Goal: Entertainment & Leisure: Consume media (video, audio)

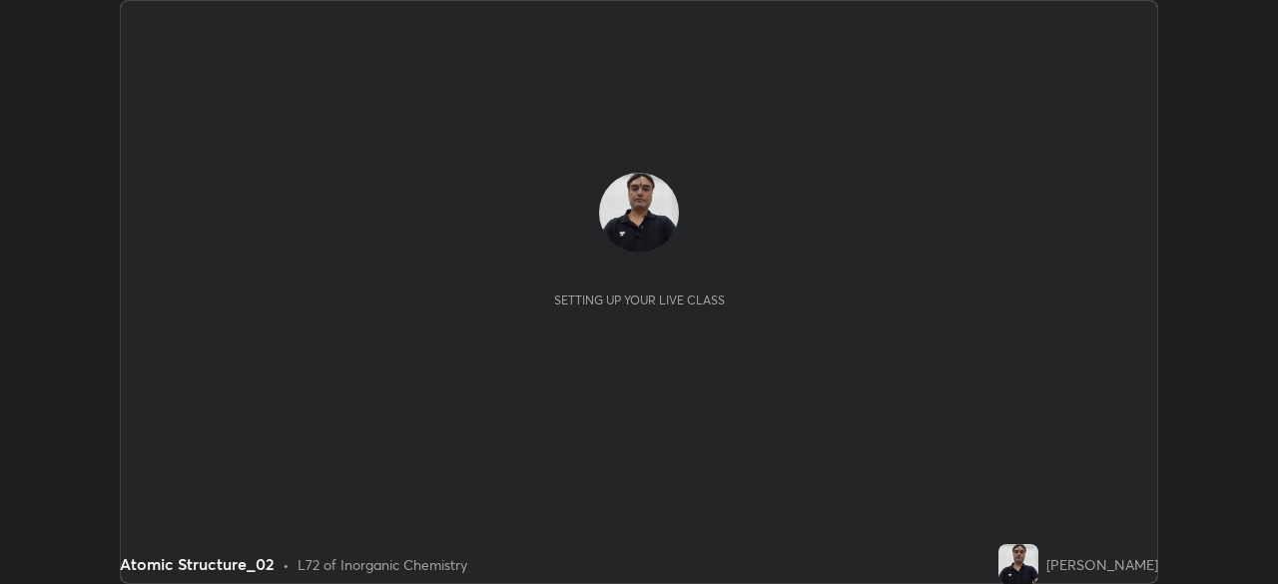
scroll to position [584, 1277]
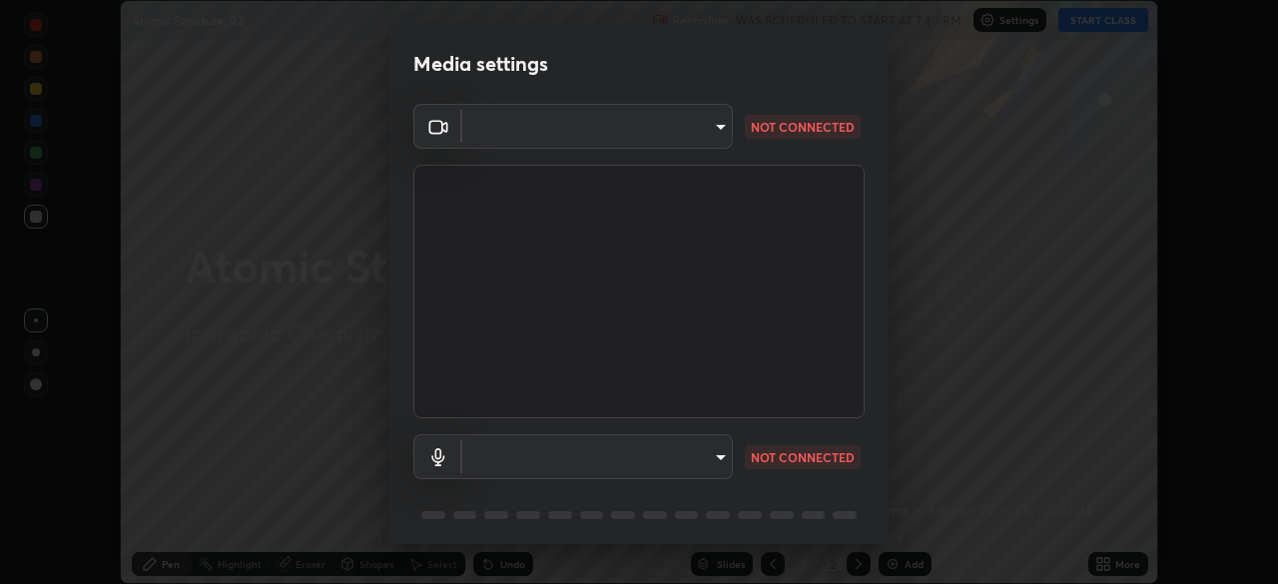
type input "c7e7ccc5798a44ccc3eb14957907ea24322140e1c459639dafabc69e8d6c3bf8"
type input "default"
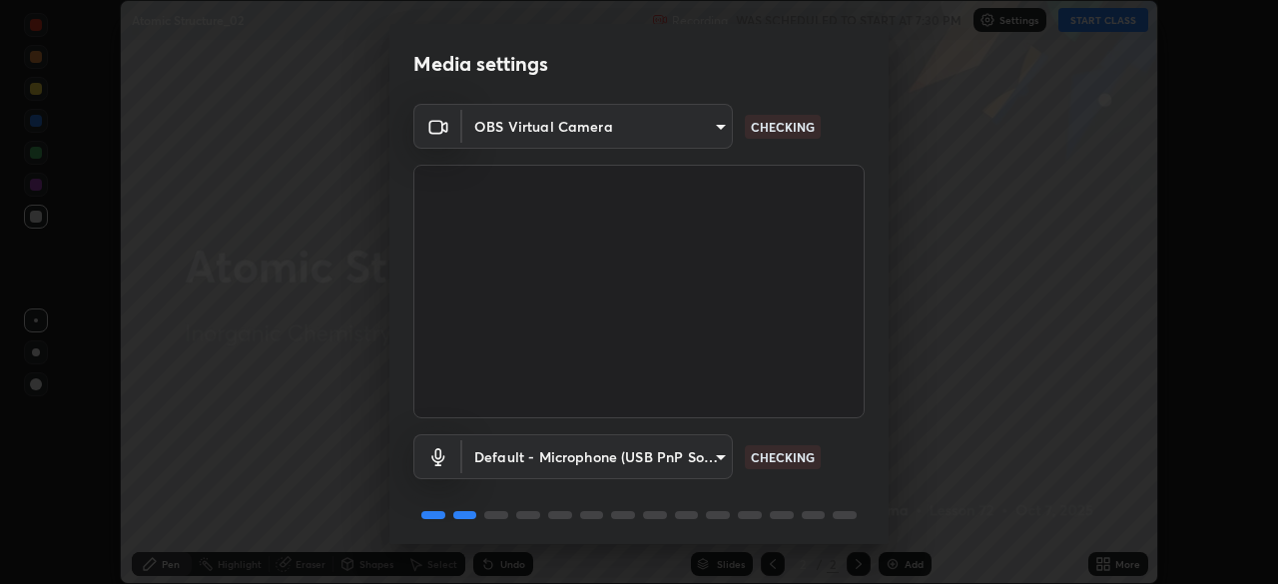
scroll to position [71, 0]
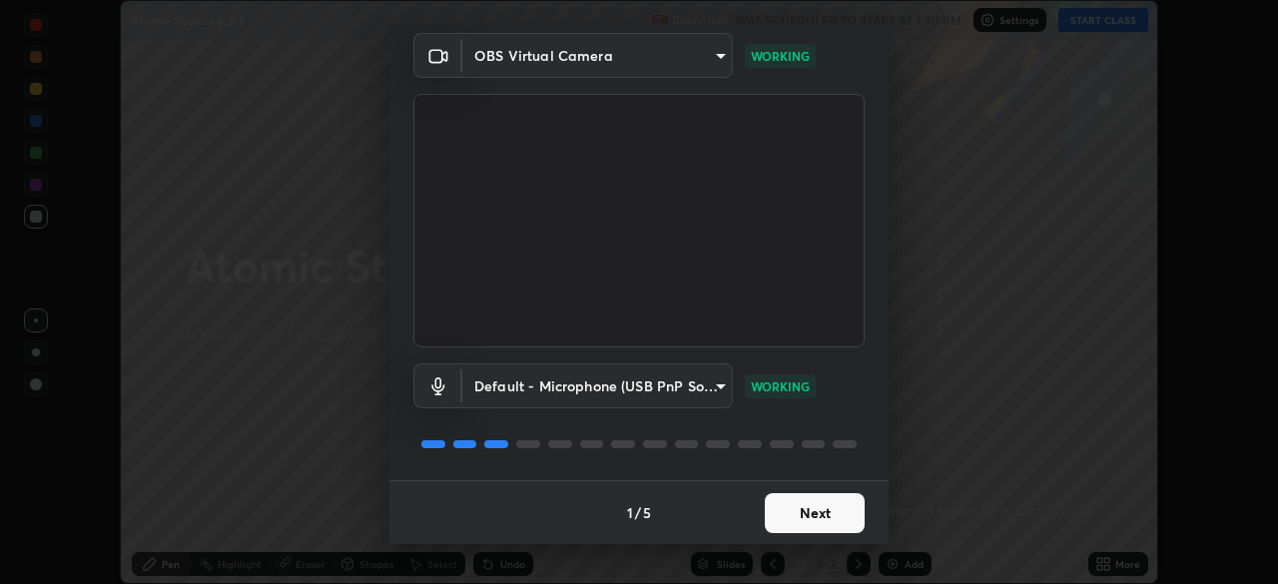
click at [785, 510] on button "Next" at bounding box center [815, 513] width 100 height 40
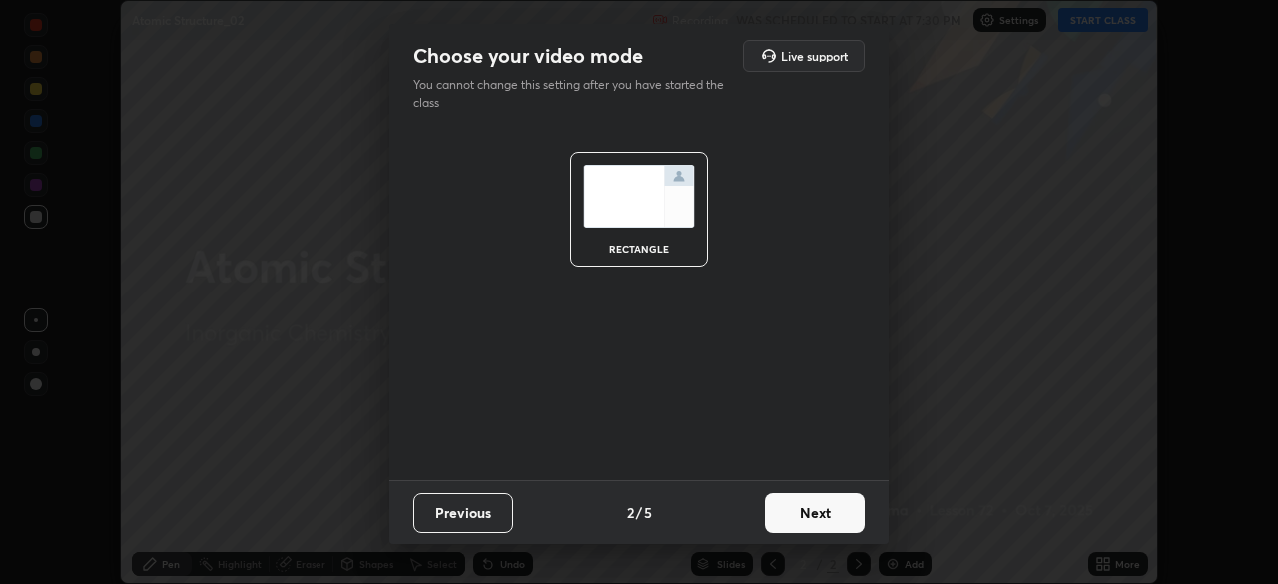
click at [782, 512] on button "Next" at bounding box center [815, 513] width 100 height 40
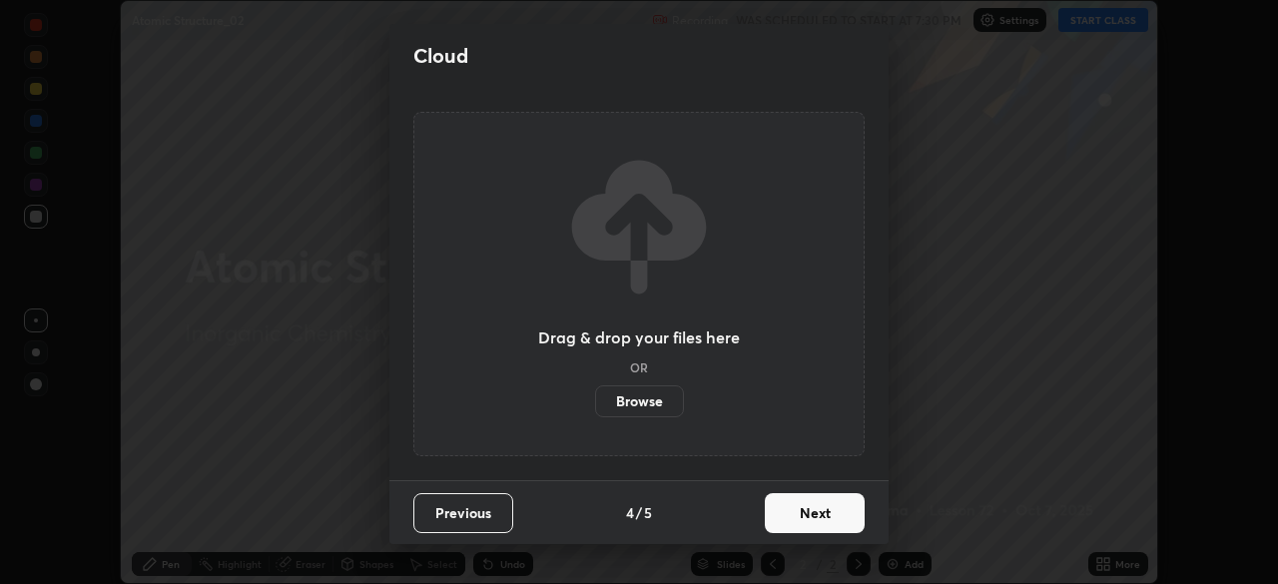
click at [782, 514] on button "Next" at bounding box center [815, 513] width 100 height 40
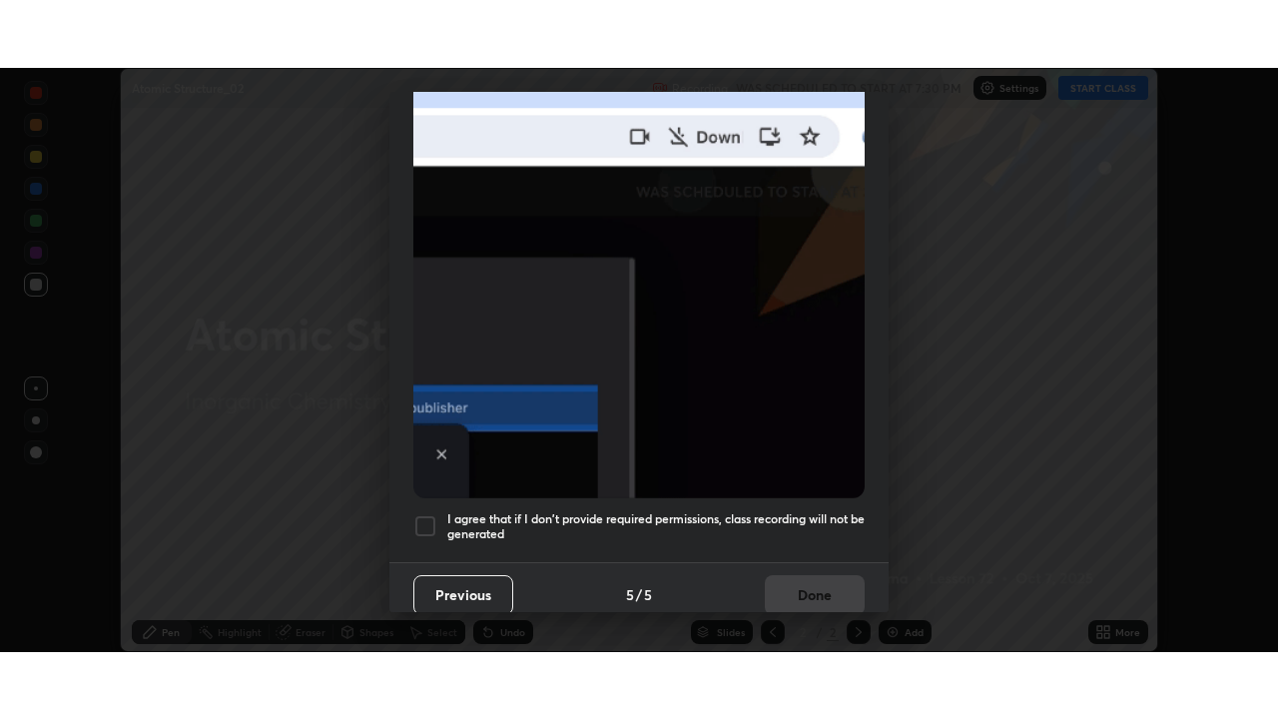
scroll to position [478, 0]
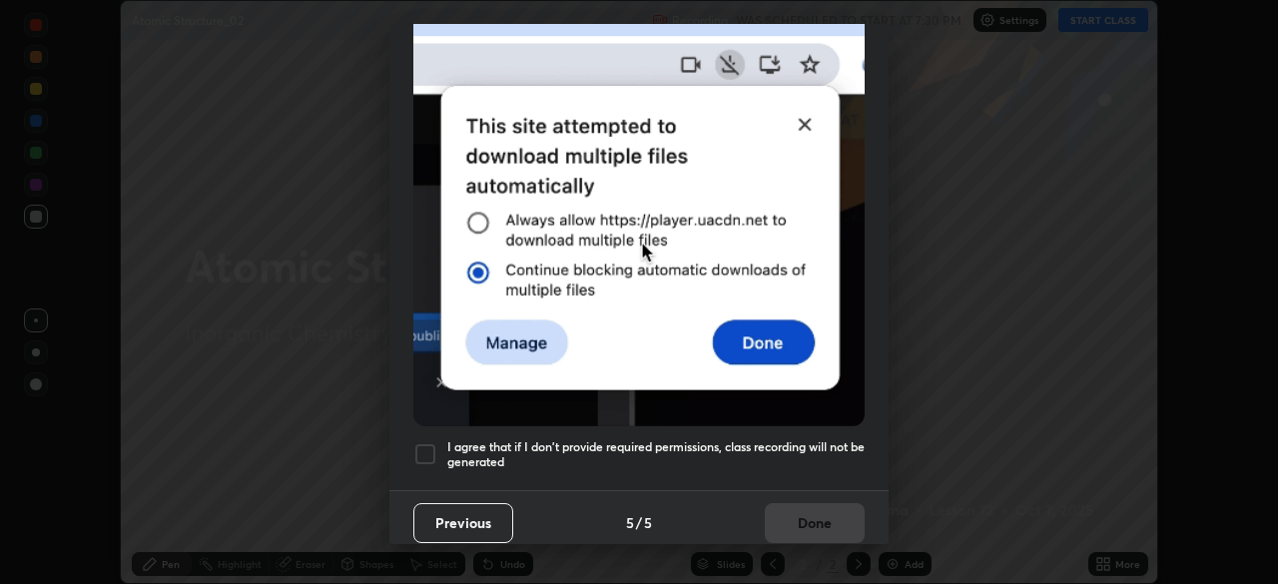
click at [421, 442] on div at bounding box center [425, 454] width 24 height 24
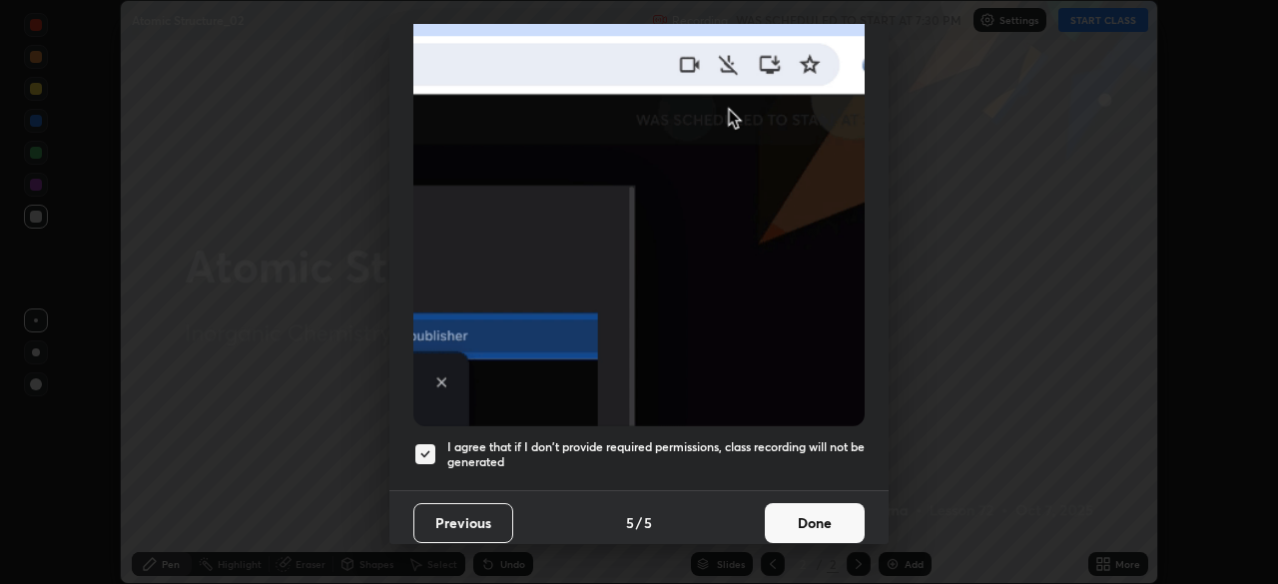
click at [778, 510] on button "Done" at bounding box center [815, 523] width 100 height 40
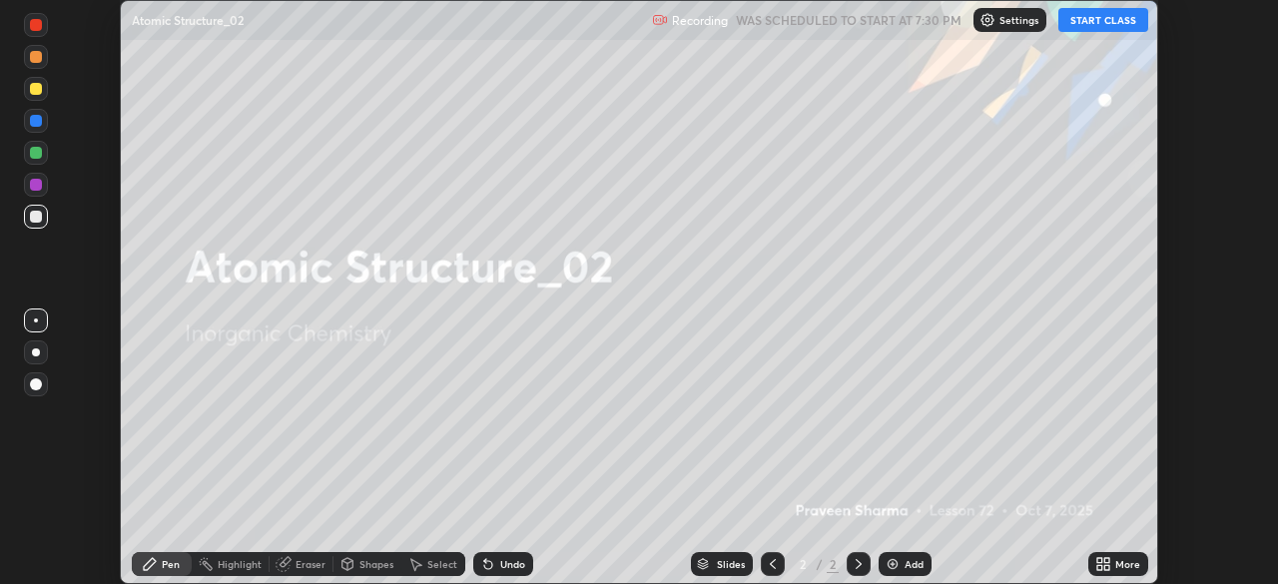
click at [1084, 23] on button "START CLASS" at bounding box center [1104, 20] width 90 height 24
click at [894, 561] on img at bounding box center [893, 564] width 16 height 16
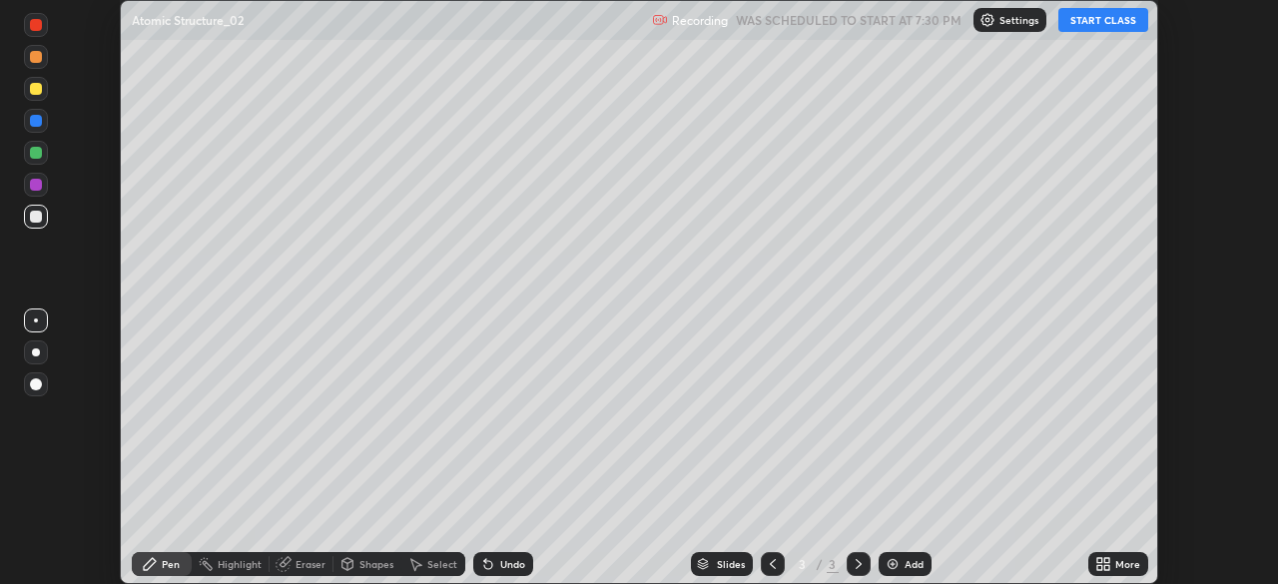
click at [1103, 562] on icon at bounding box center [1103, 564] width 16 height 16
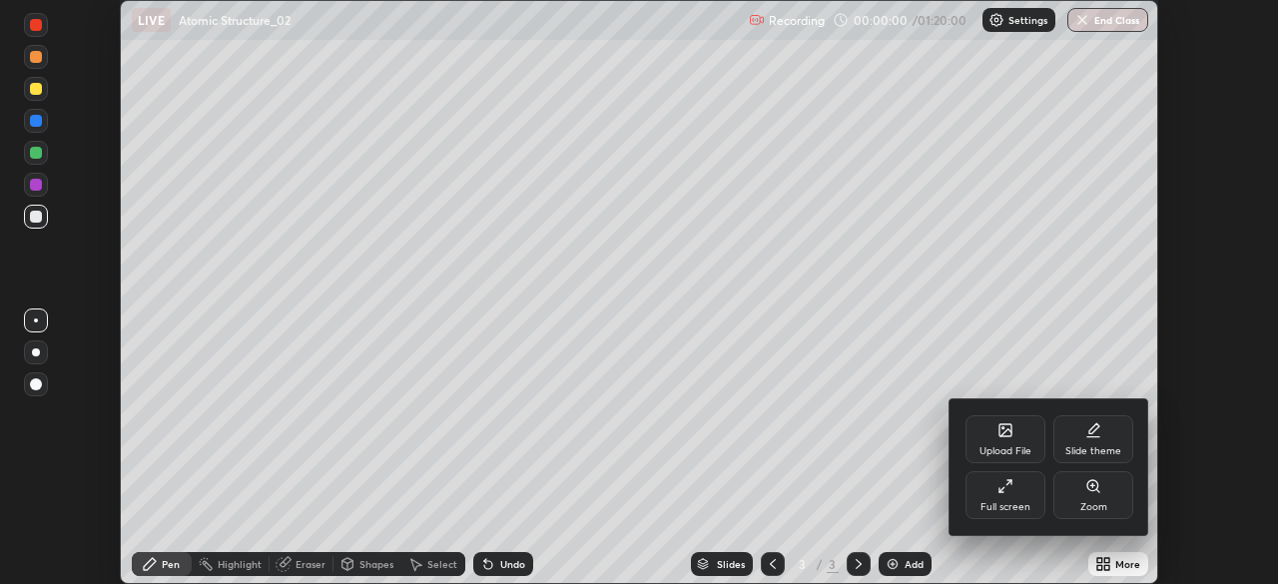
click at [988, 495] on div "Full screen" at bounding box center [1006, 495] width 80 height 48
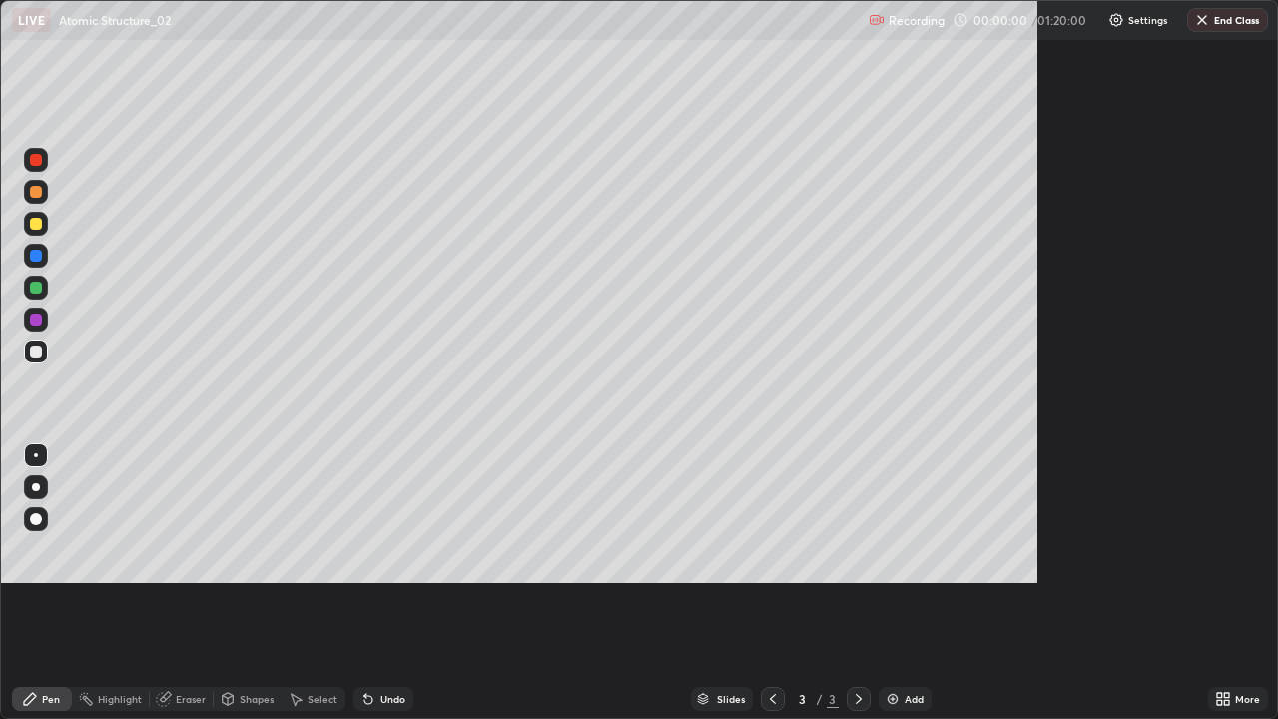
scroll to position [719, 1278]
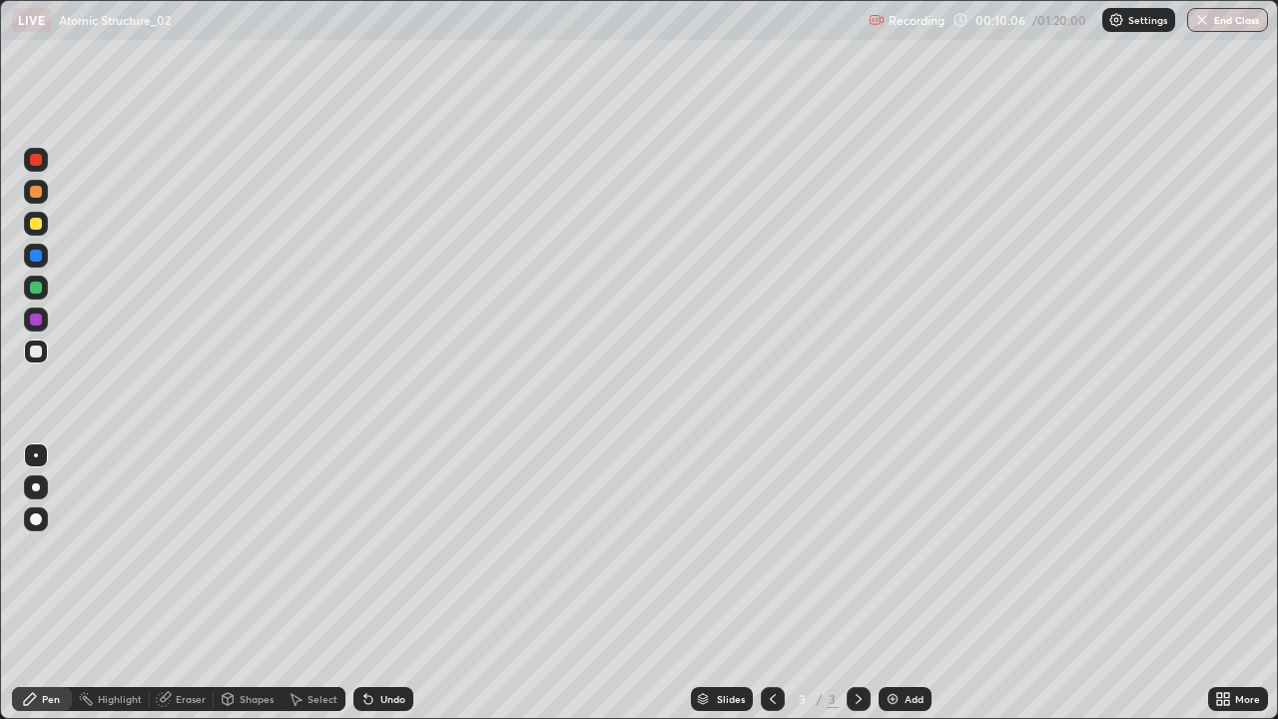
click at [364, 583] on icon at bounding box center [365, 695] width 2 height 2
click at [372, 583] on icon at bounding box center [368, 699] width 16 height 16
click at [375, 583] on div "Undo" at bounding box center [384, 699] width 60 height 24
click at [364, 583] on icon at bounding box center [365, 695] width 2 height 2
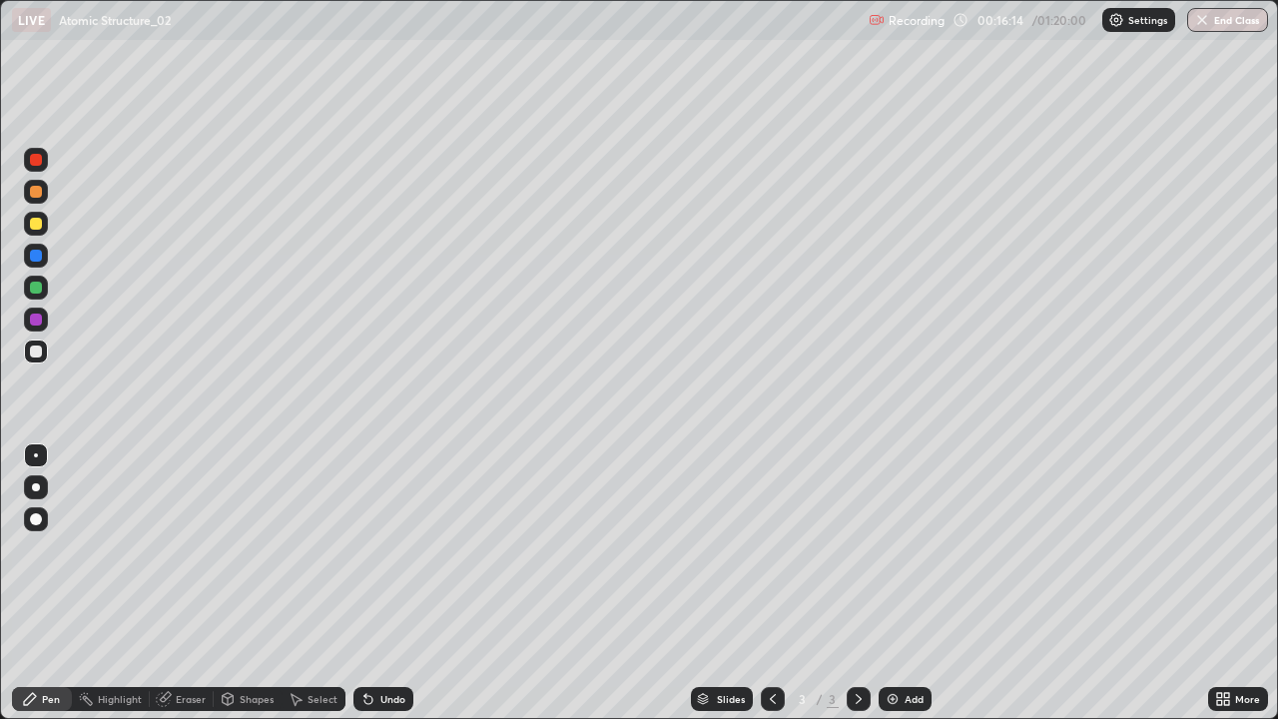
click at [373, 583] on div "Undo" at bounding box center [384, 699] width 60 height 24
click at [189, 583] on div "Eraser" at bounding box center [182, 699] width 64 height 24
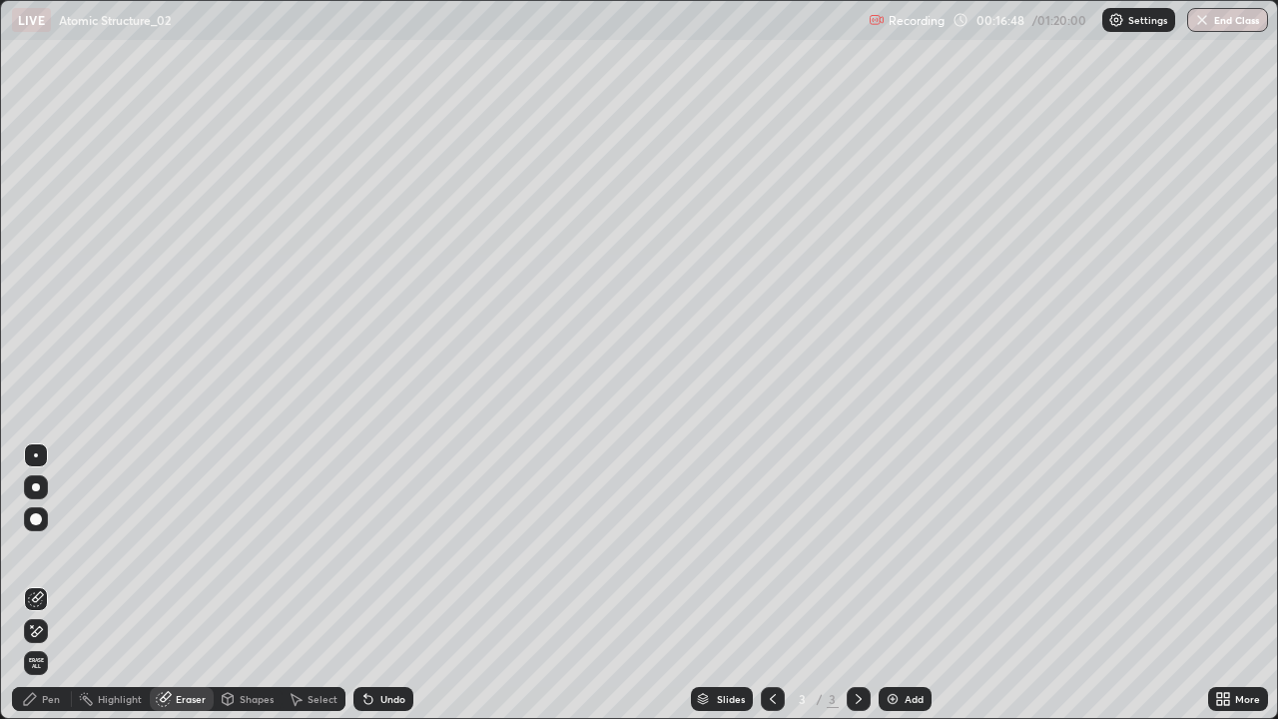
click at [53, 583] on div "Pen" at bounding box center [51, 699] width 18 height 10
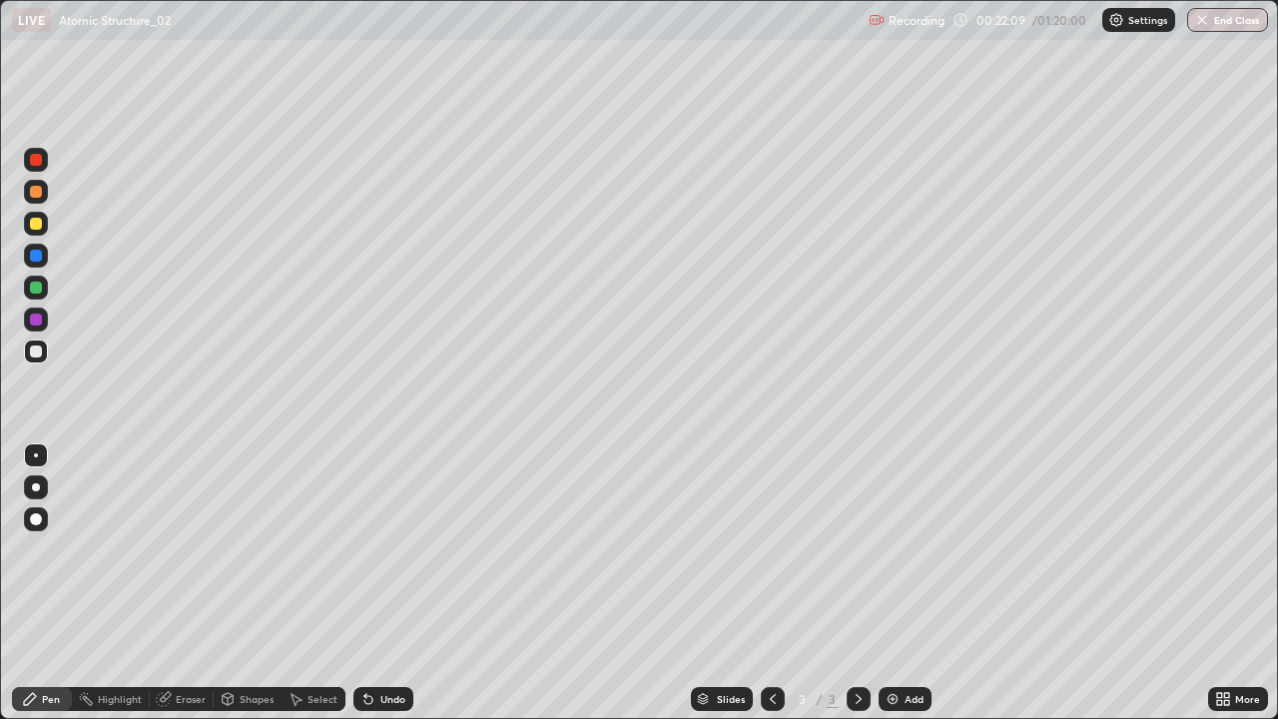
click at [37, 220] on div at bounding box center [36, 224] width 12 height 12
click at [892, 583] on div "Add" at bounding box center [905, 699] width 53 height 24
click at [37, 350] on div at bounding box center [36, 352] width 12 height 12
click at [774, 583] on div at bounding box center [773, 699] width 24 height 24
click at [892, 583] on img at bounding box center [893, 699] width 16 height 16
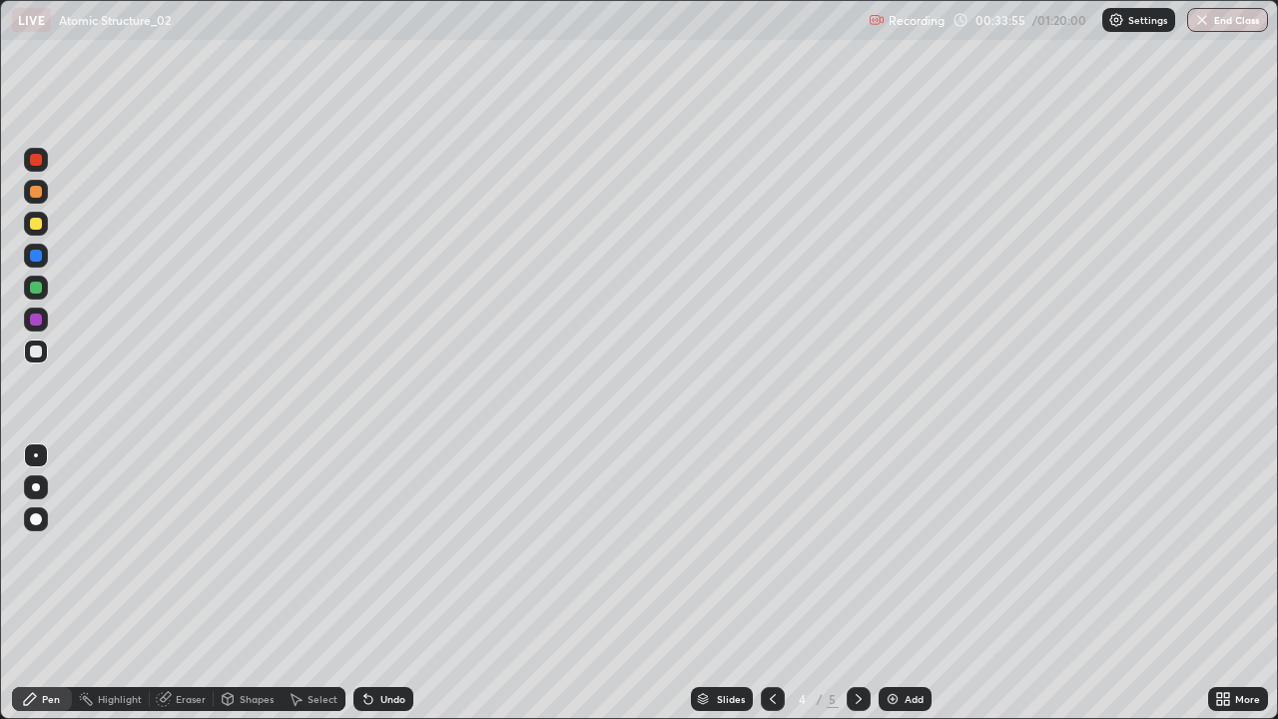
click at [769, 583] on icon at bounding box center [773, 699] width 16 height 16
click at [860, 583] on icon at bounding box center [859, 699] width 16 height 16
click at [393, 583] on div "Undo" at bounding box center [392, 699] width 25 height 10
click at [885, 583] on img at bounding box center [893, 699] width 16 height 16
click at [38, 223] on div at bounding box center [36, 224] width 12 height 12
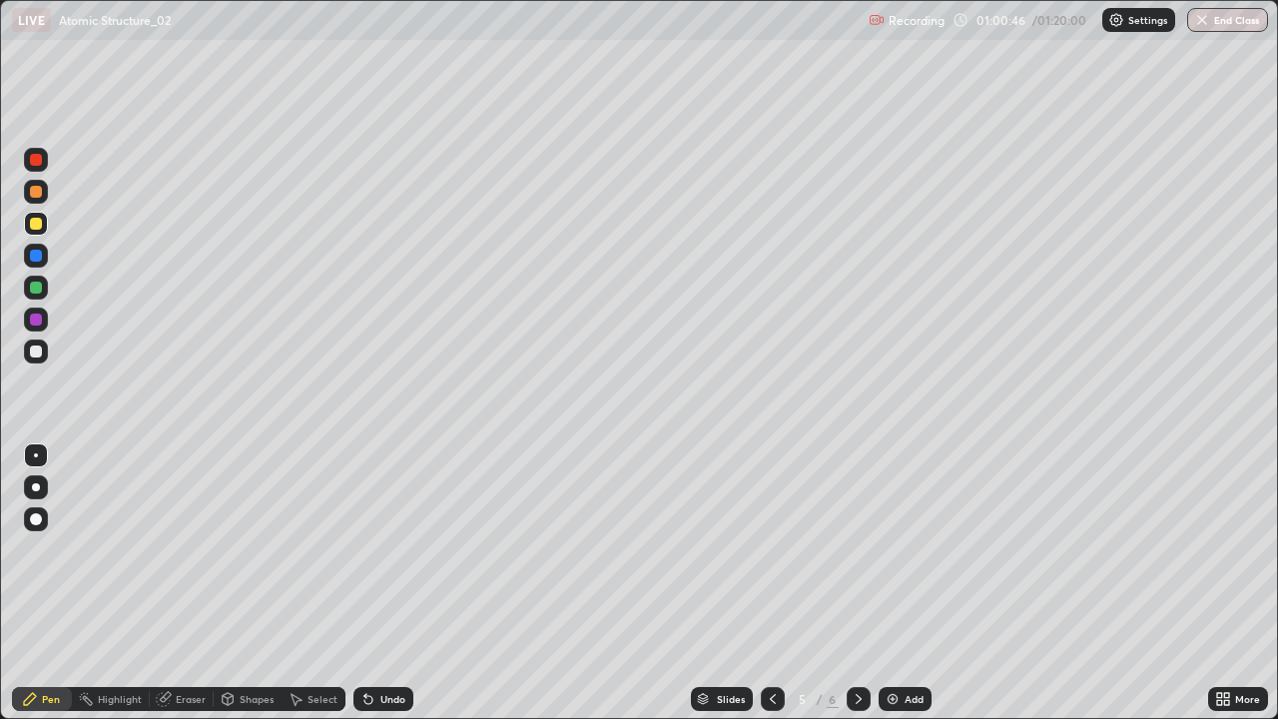
click at [184, 583] on div "Eraser" at bounding box center [191, 699] width 30 height 10
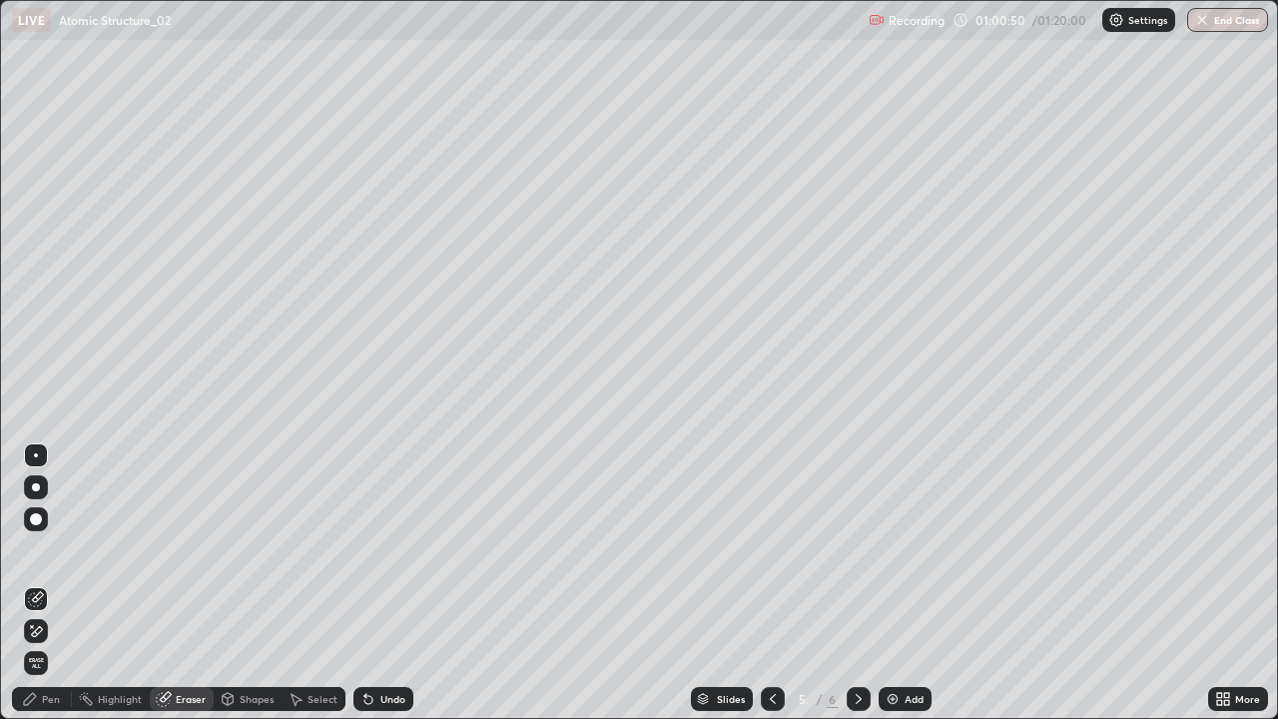
click at [54, 583] on div "Pen" at bounding box center [51, 699] width 18 height 10
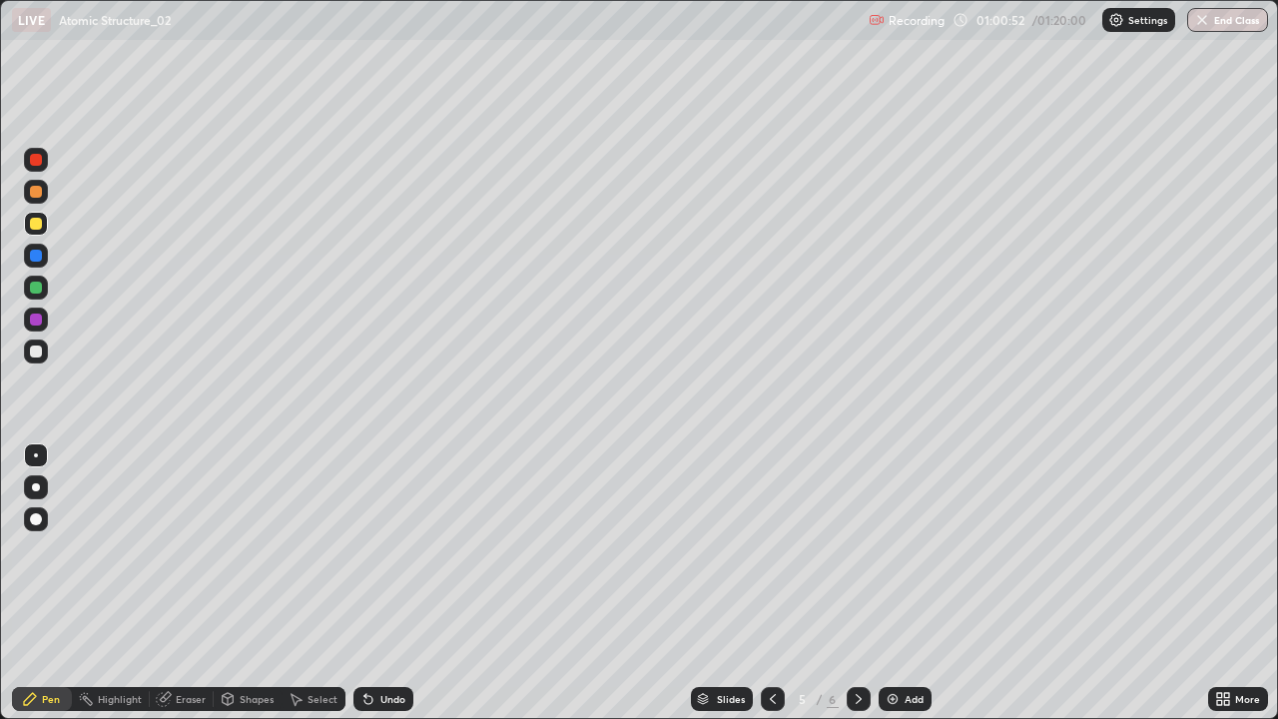
click at [38, 352] on div at bounding box center [36, 352] width 12 height 12
click at [40, 221] on div at bounding box center [36, 224] width 12 height 12
click at [40, 287] on div at bounding box center [36, 288] width 12 height 12
click at [888, 583] on img at bounding box center [893, 699] width 16 height 16
click at [366, 583] on icon at bounding box center [368, 700] width 8 height 8
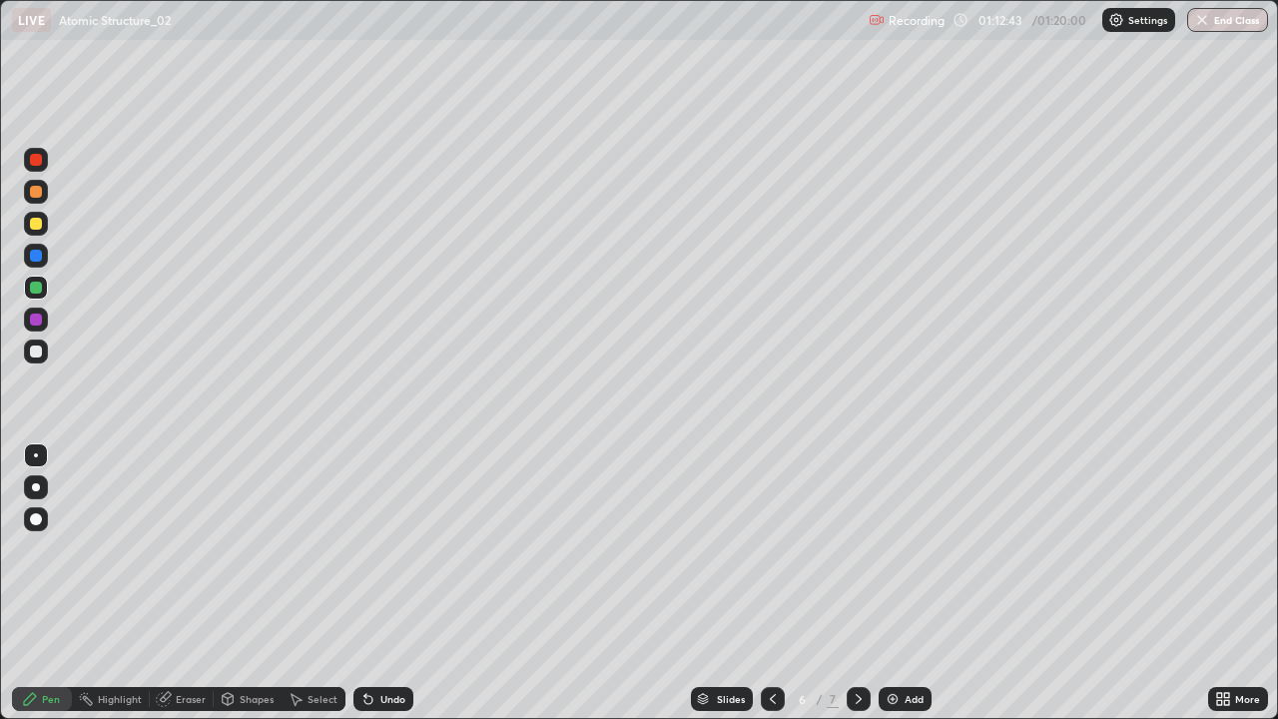
click at [771, 583] on icon at bounding box center [773, 699] width 16 height 16
click at [896, 583] on img at bounding box center [893, 699] width 16 height 16
click at [36, 354] on div at bounding box center [36, 352] width 12 height 12
click at [370, 583] on icon at bounding box center [368, 699] width 16 height 16
click at [366, 583] on icon at bounding box center [368, 700] width 8 height 8
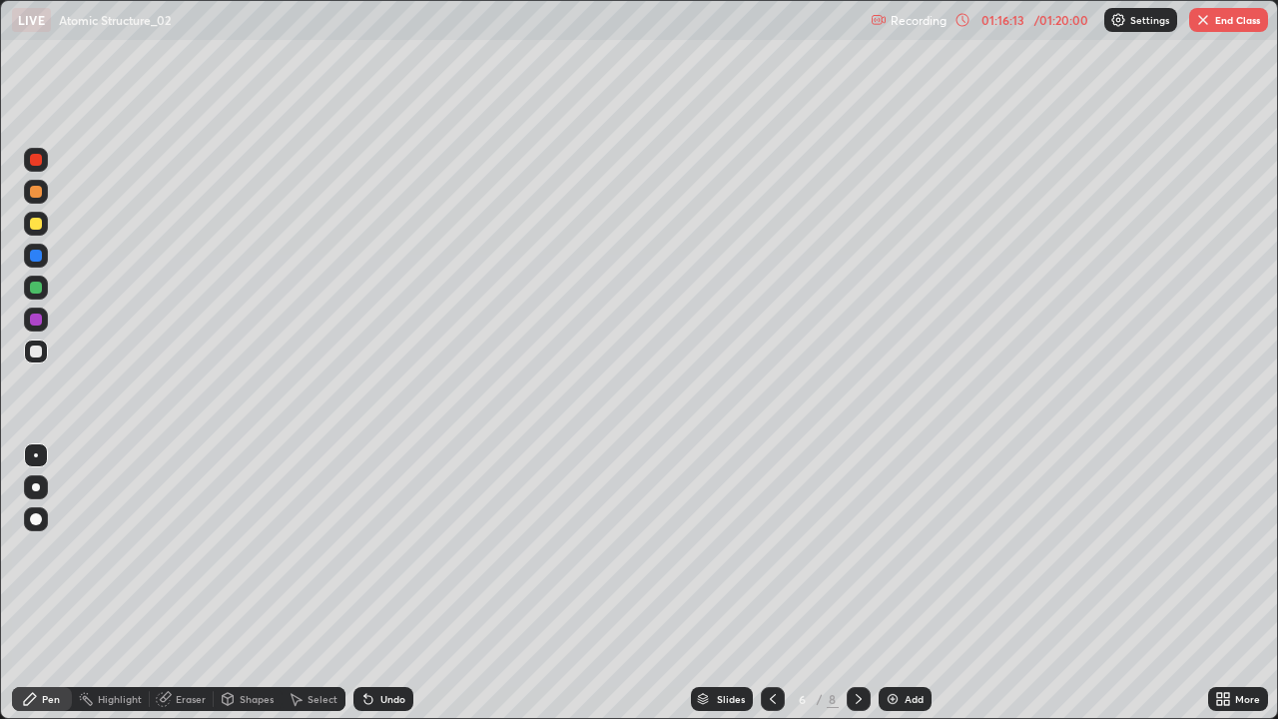
click at [374, 583] on div "Undo" at bounding box center [384, 699] width 60 height 24
click at [375, 583] on div "Undo" at bounding box center [384, 699] width 60 height 24
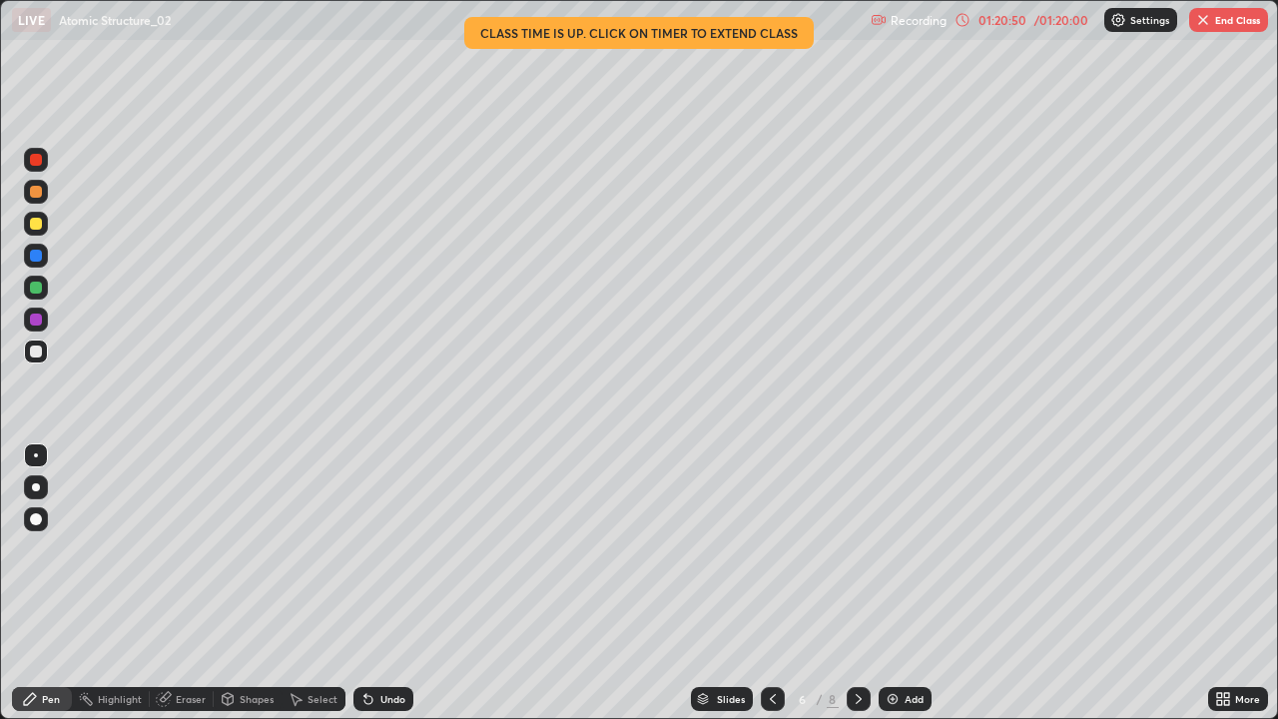
click at [1231, 16] on button "End Class" at bounding box center [1228, 20] width 79 height 24
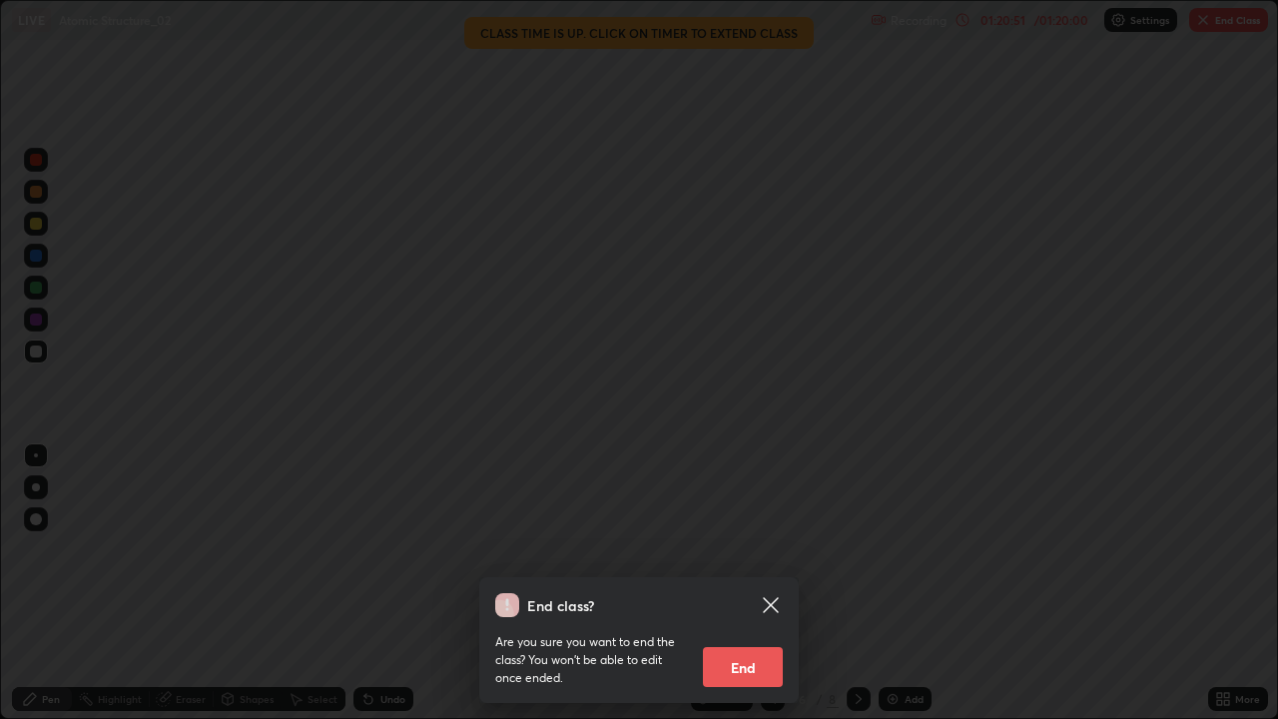
click at [758, 583] on button "End" at bounding box center [743, 667] width 80 height 40
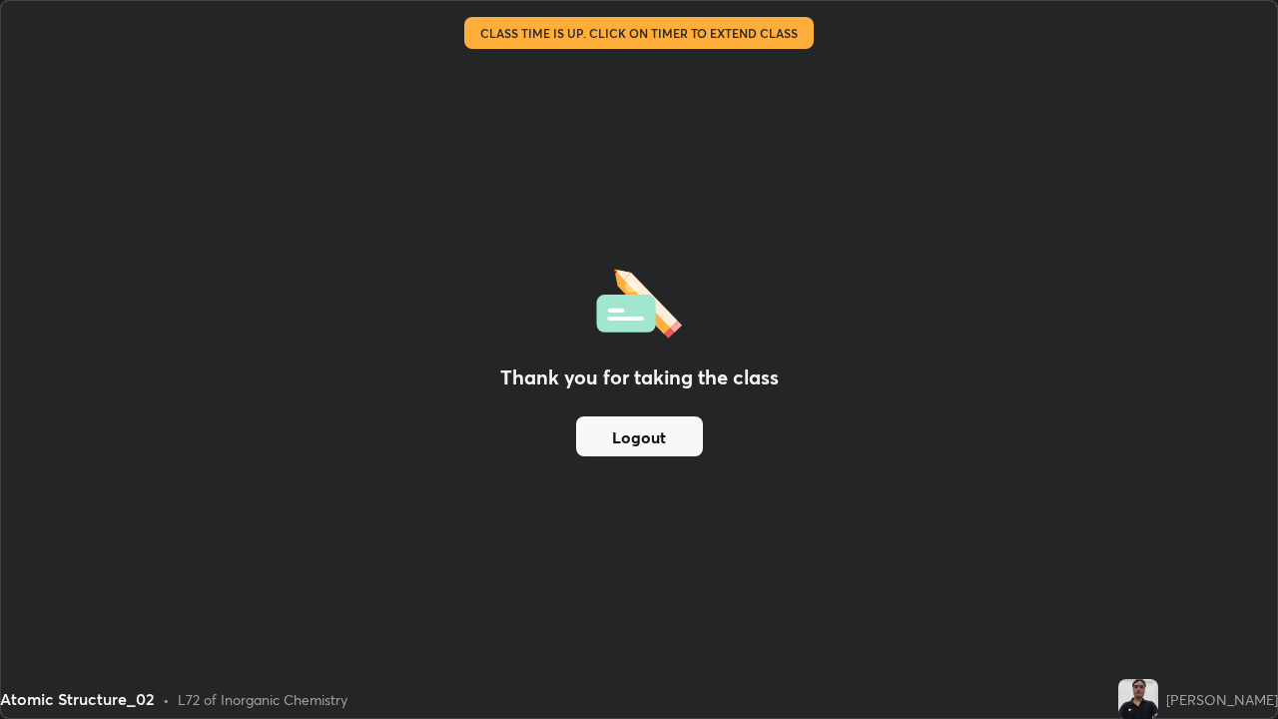
click at [1140, 583] on img at bounding box center [1138, 699] width 40 height 40
